Goal: Find specific page/section: Find specific page/section

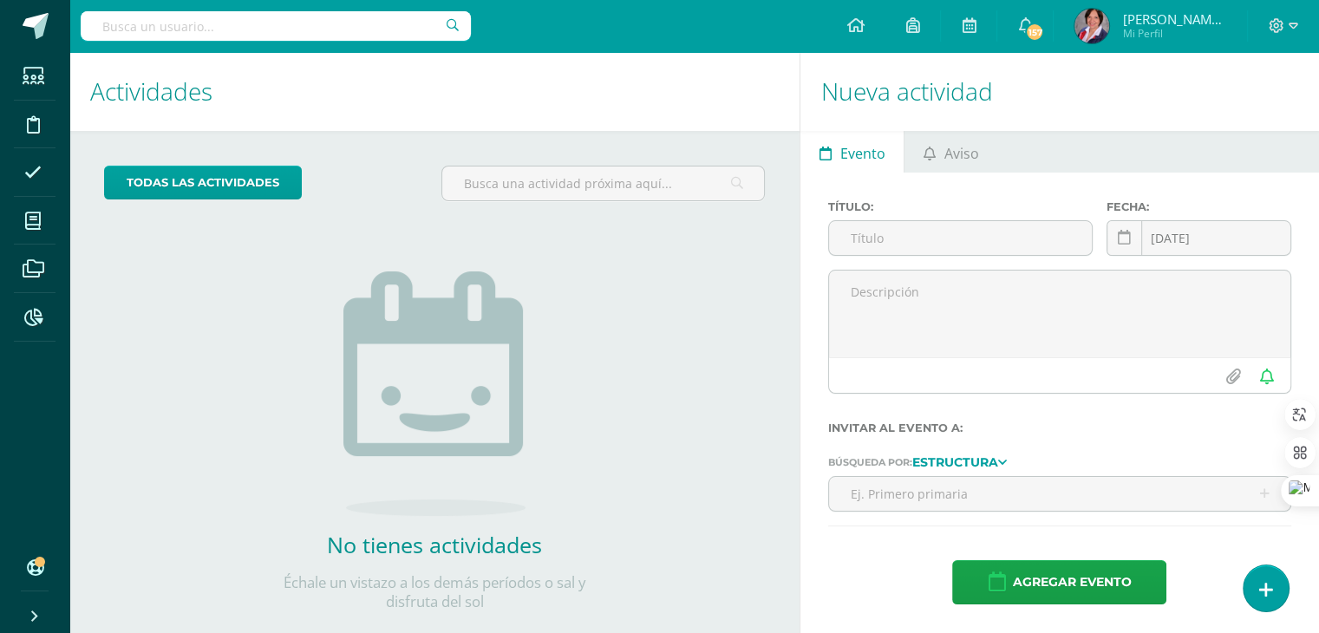
click at [131, 23] on input "text" at bounding box center [276, 25] width 390 height 29
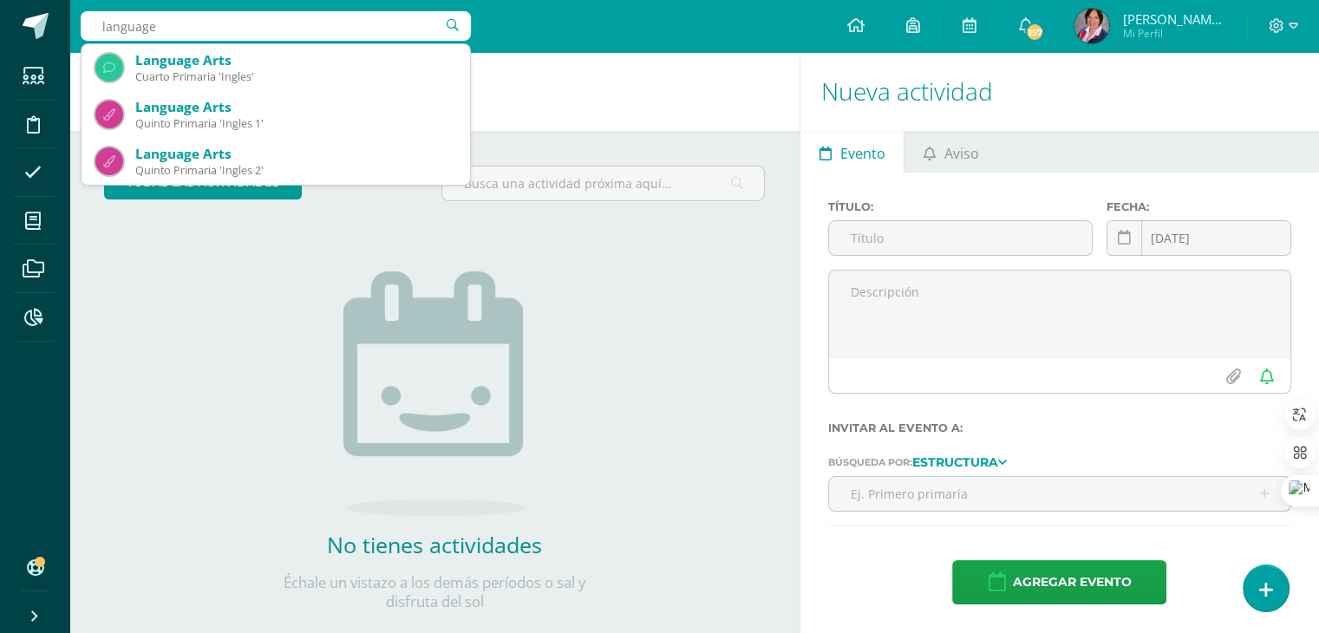
type input "language"
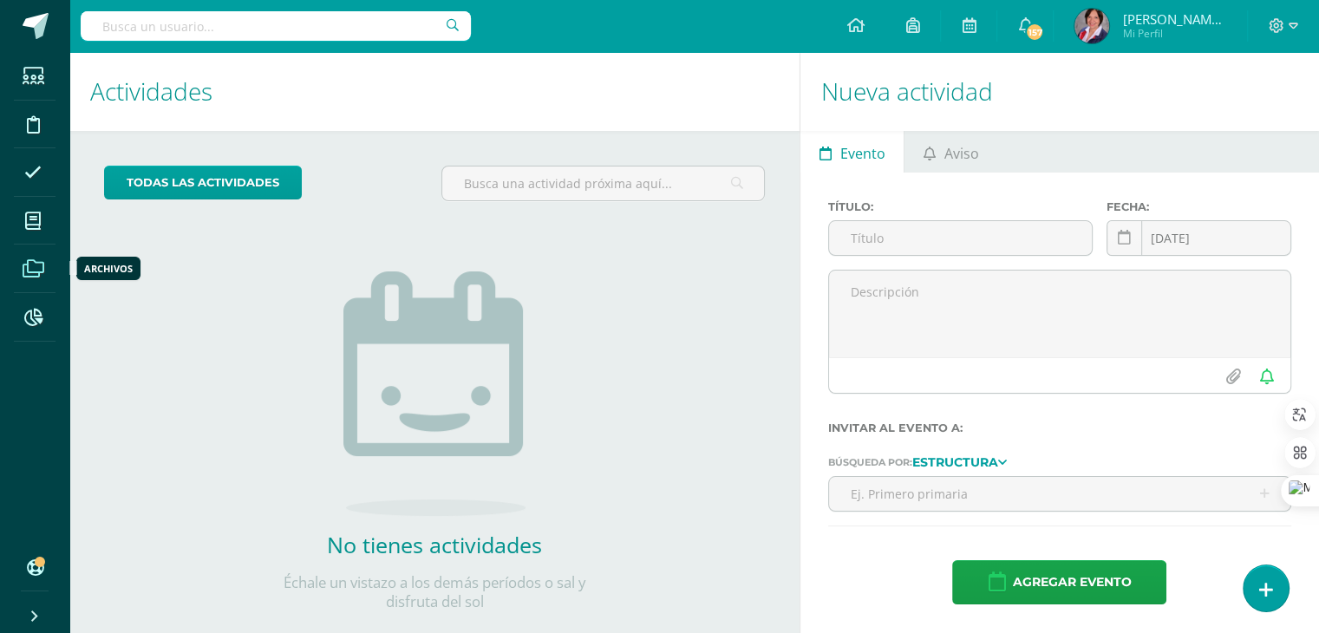
click at [25, 272] on icon at bounding box center [34, 268] width 22 height 17
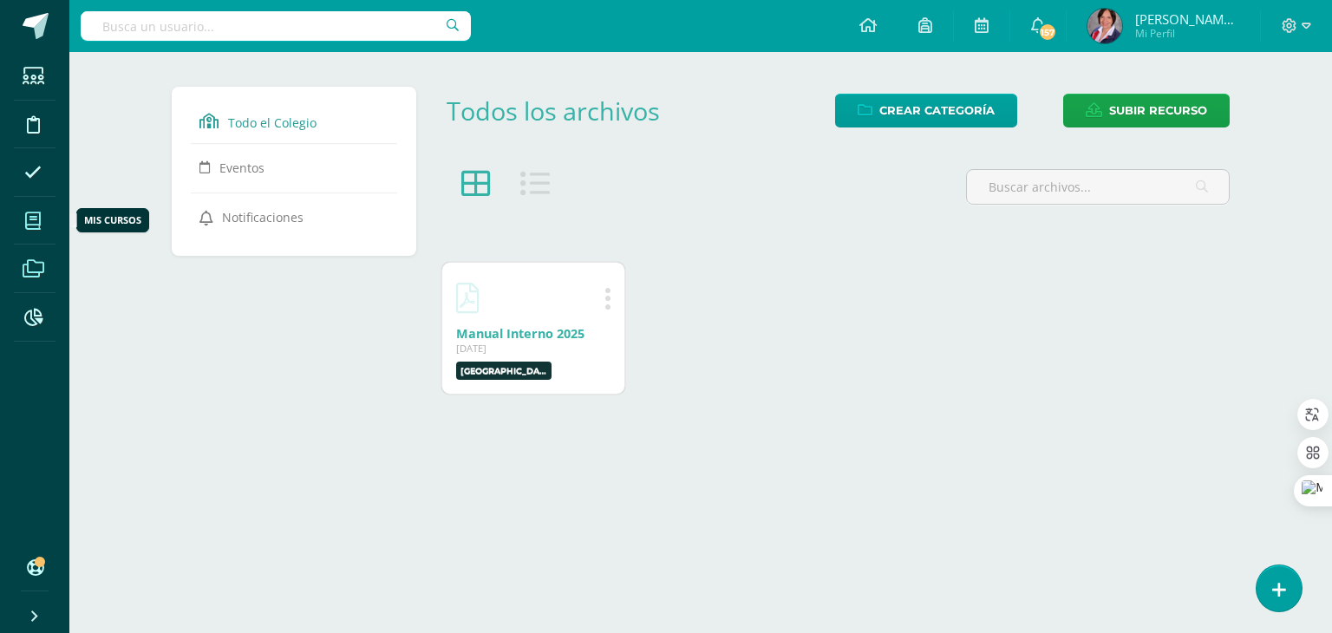
click at [34, 219] on icon at bounding box center [33, 220] width 16 height 17
click at [815, 368] on div "Editar Eliminar Manual Interno 2025 22 Ene, 2025 22 Ene, 2025 Creado por: Sopor…" at bounding box center [835, 328] width 804 height 150
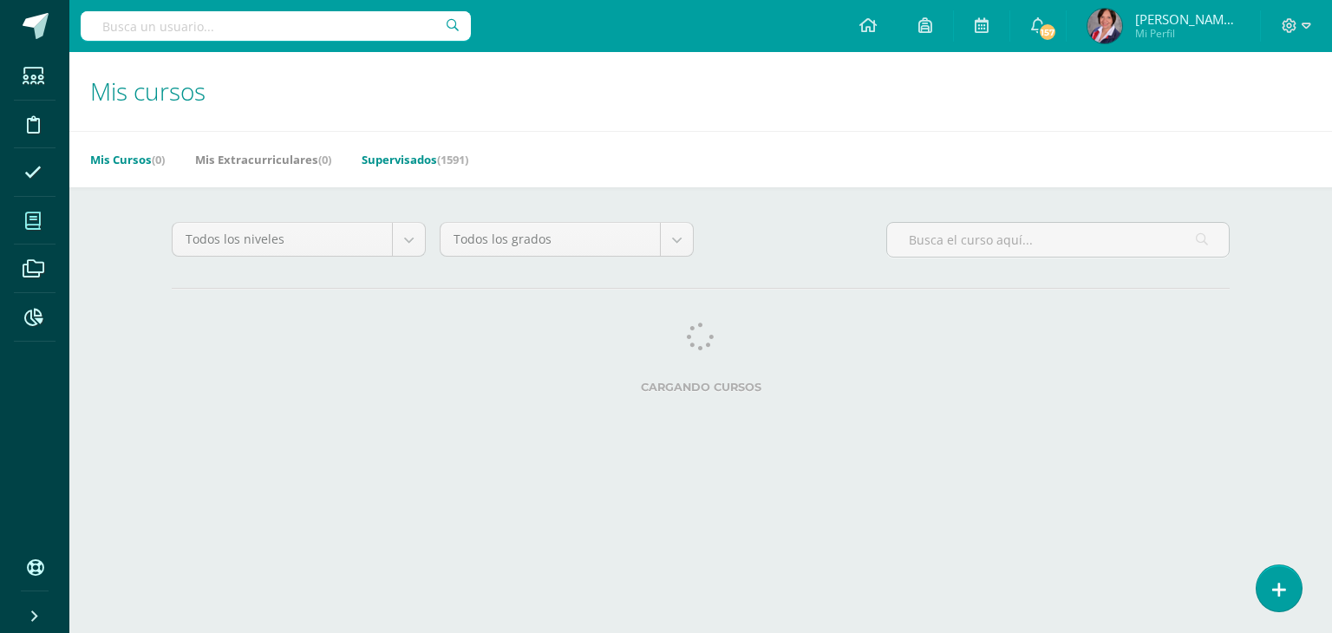
click at [422, 159] on link "Supervisados (1591)" at bounding box center [415, 160] width 107 height 28
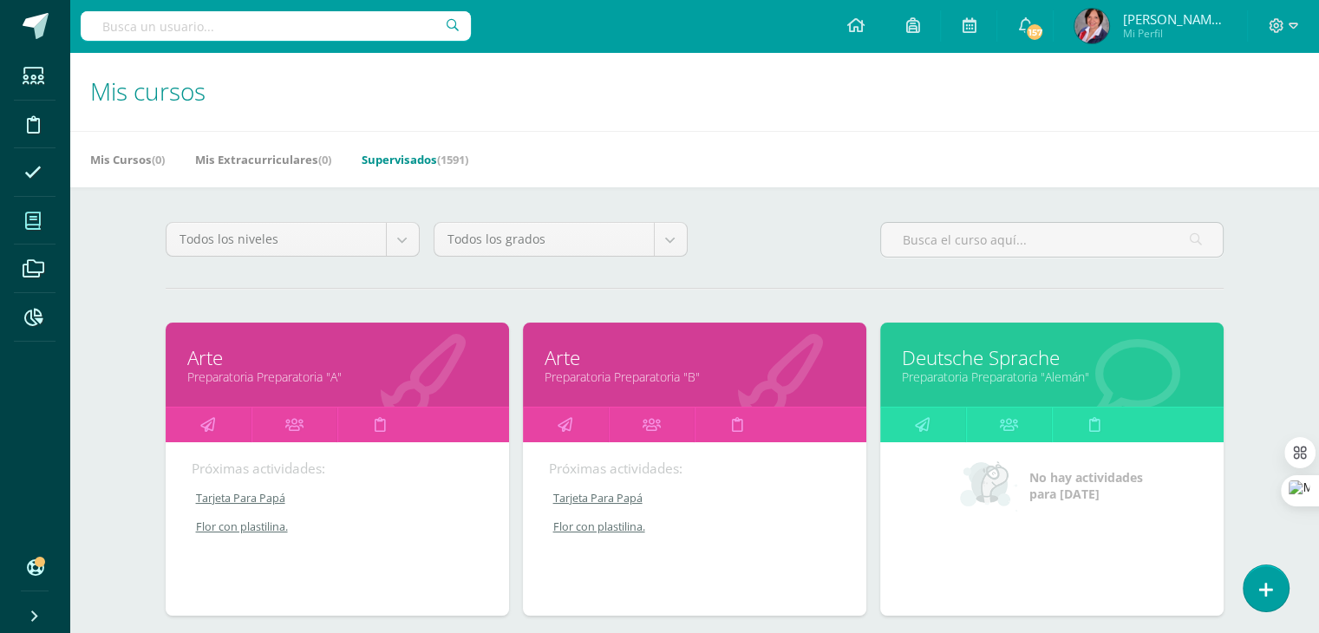
click at [425, 159] on link "Supervisados (1591)" at bounding box center [415, 160] width 107 height 28
click at [423, 160] on link "Supervisados (1591)" at bounding box center [408, 160] width 107 height 28
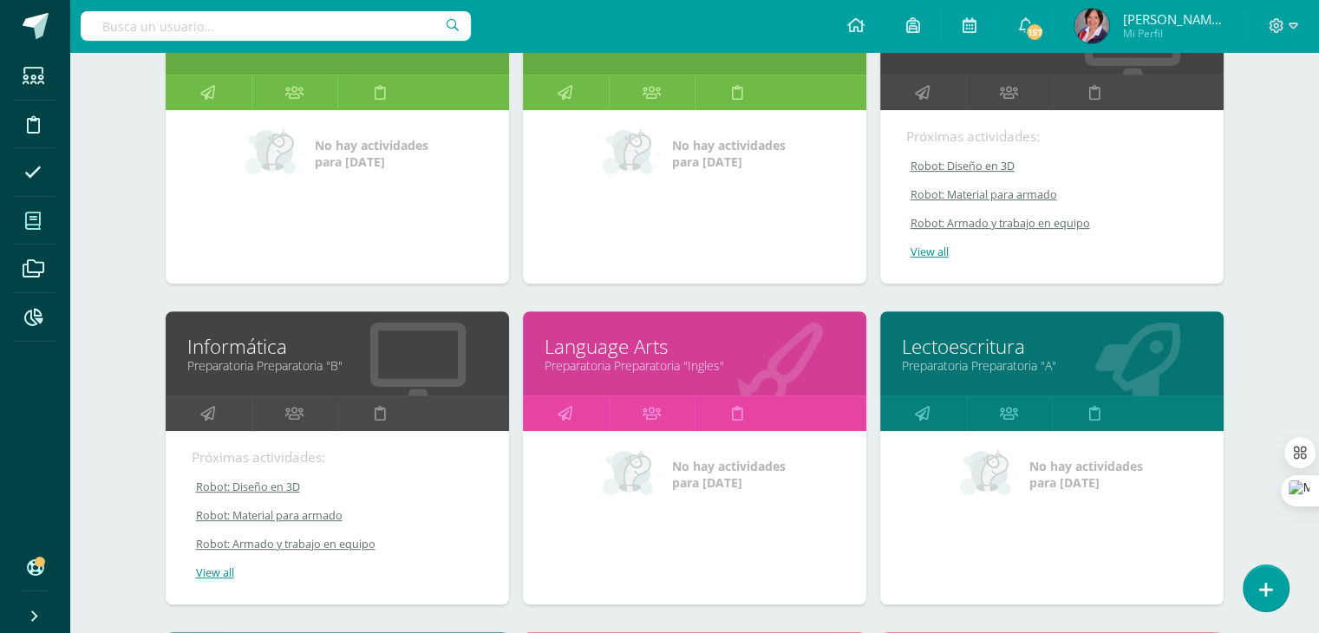
scroll to position [662, 0]
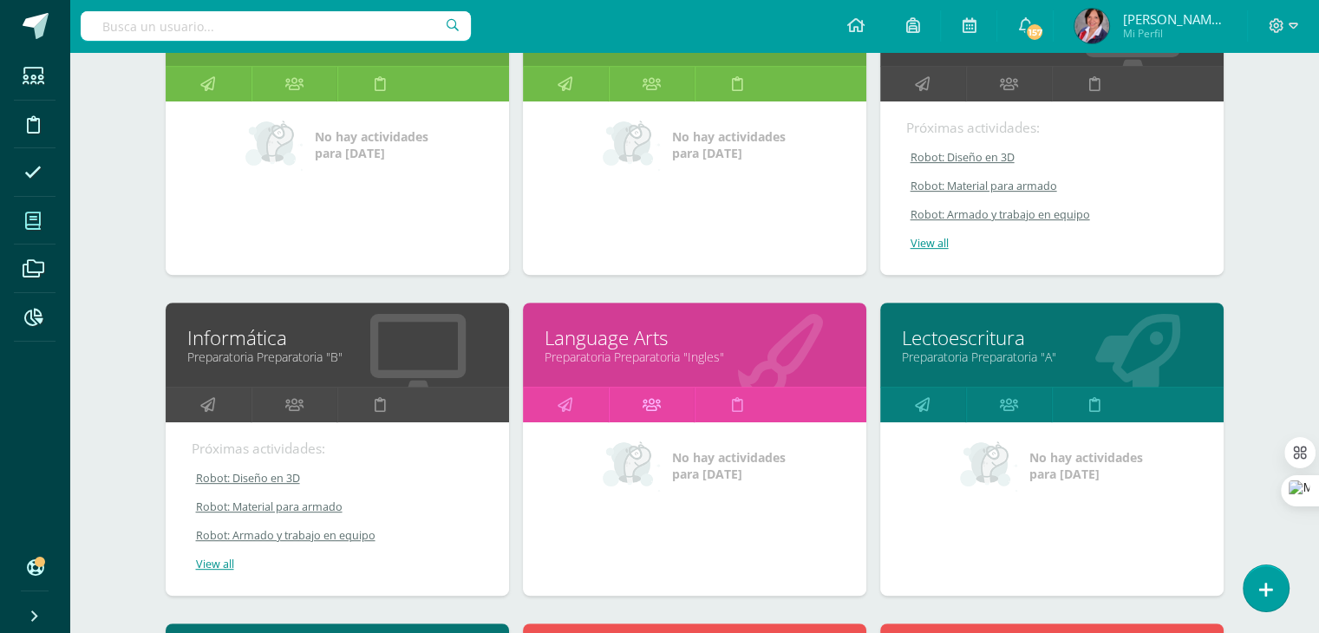
click at [650, 400] on icon at bounding box center [652, 405] width 18 height 34
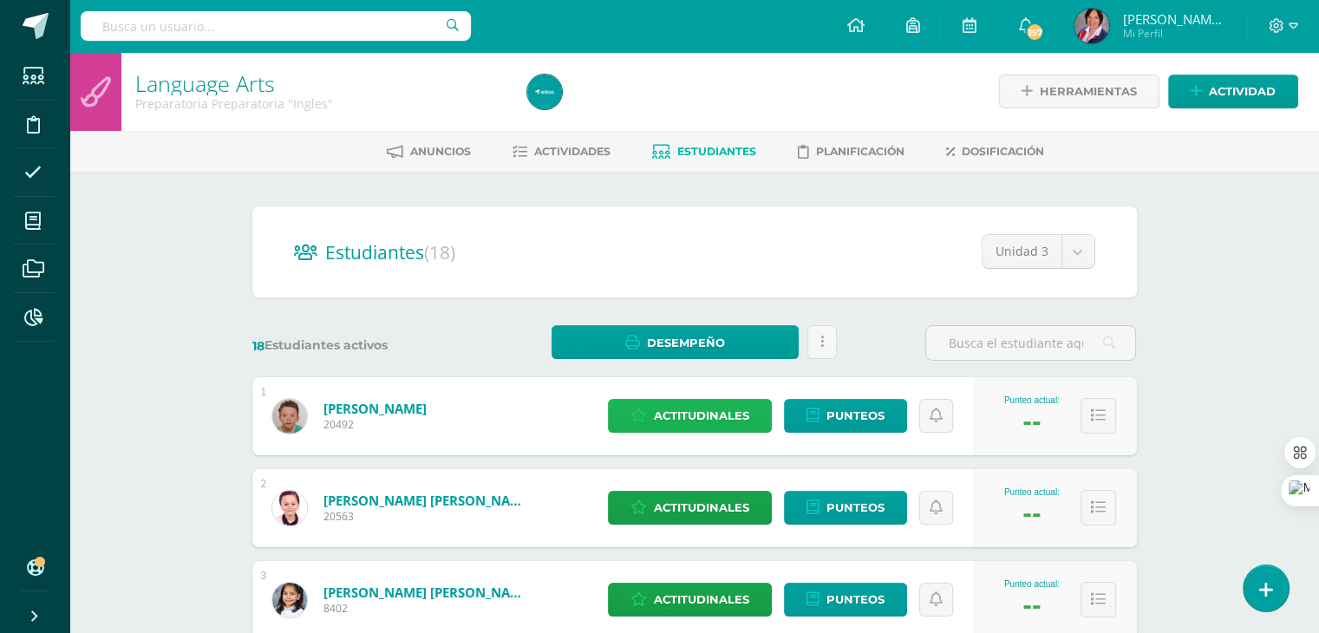
click at [678, 417] on span "Actitudinales" at bounding box center [701, 416] width 95 height 32
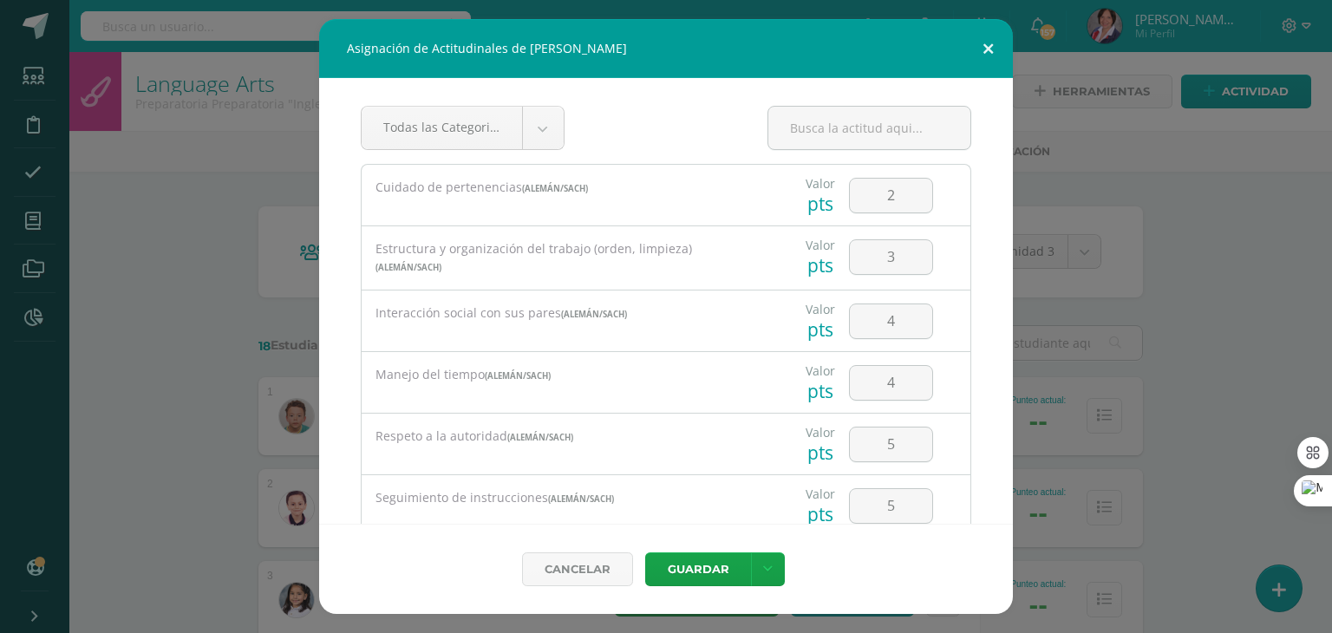
click at [991, 42] on button at bounding box center [988, 48] width 49 height 59
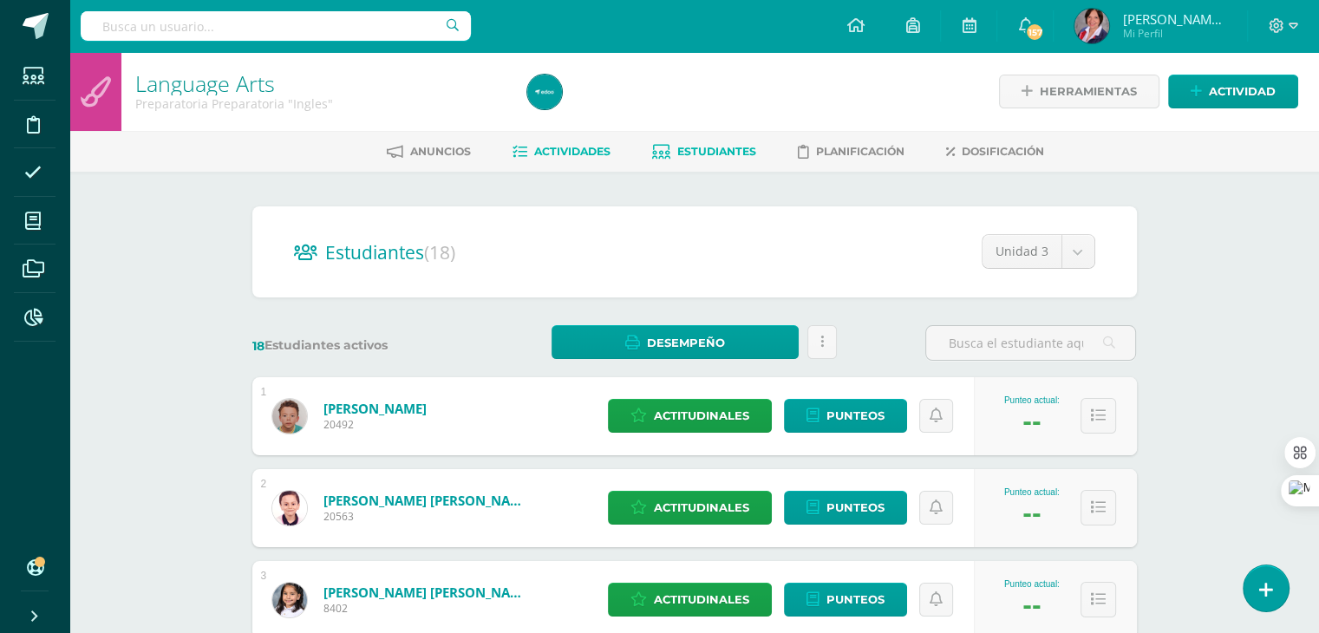
click at [585, 148] on span "Actividades" at bounding box center [572, 151] width 76 height 13
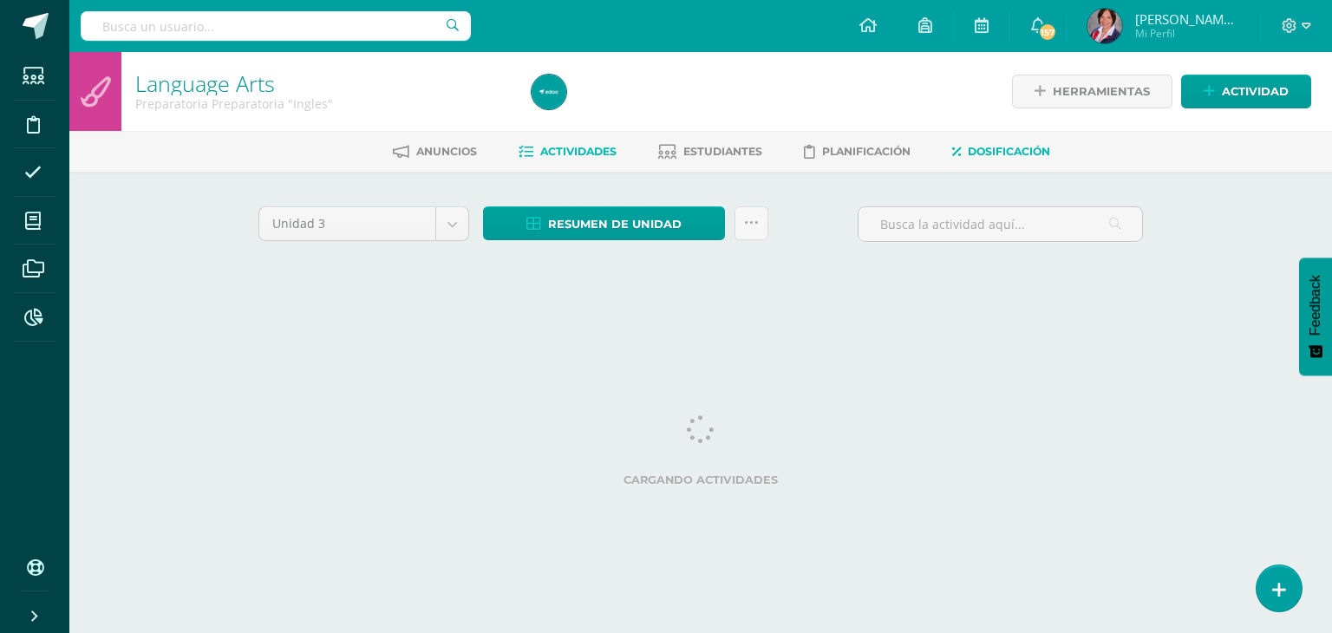
click at [1028, 147] on span "Dosificación" at bounding box center [1009, 151] width 82 height 13
